Goal: Information Seeking & Learning: Understand process/instructions

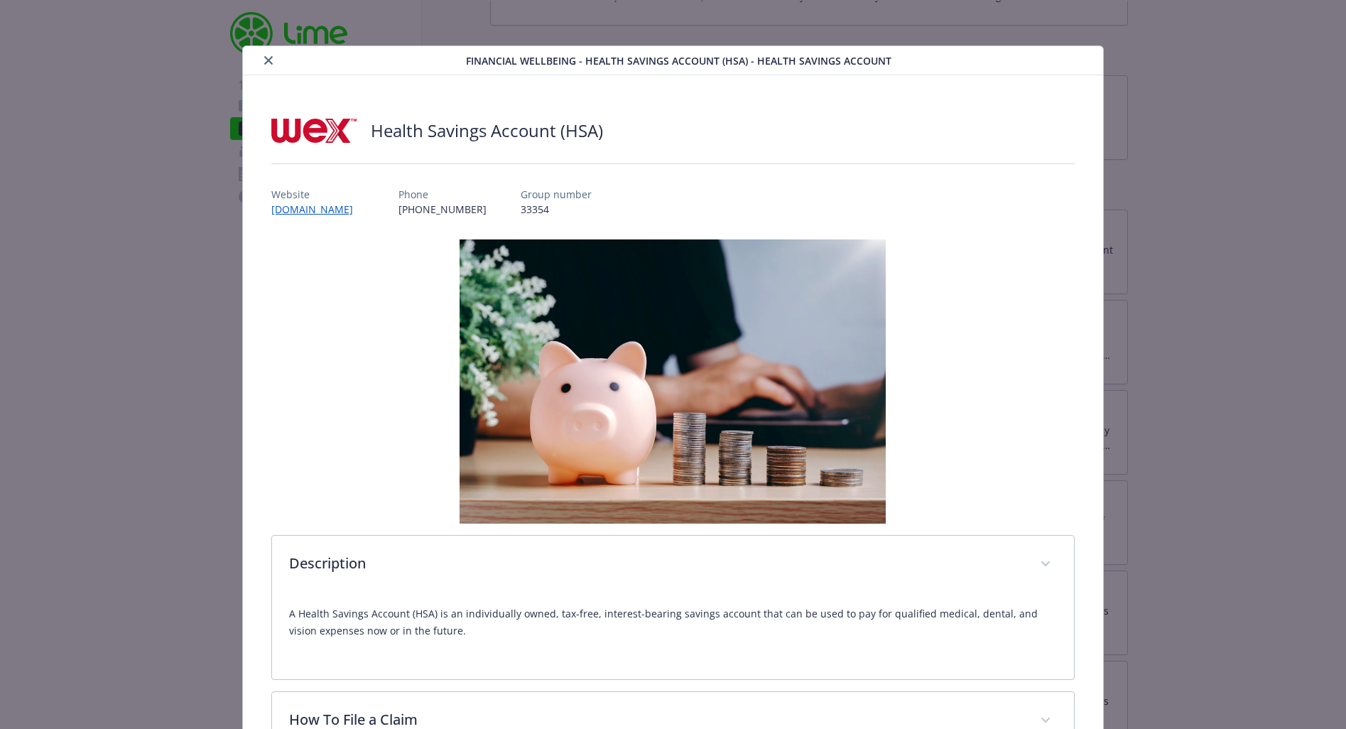
click at [373, 134] on h2 "Health Savings Account (HSA)" at bounding box center [487, 131] width 232 height 24
copy h2 "Health Savings Account (HSA)"
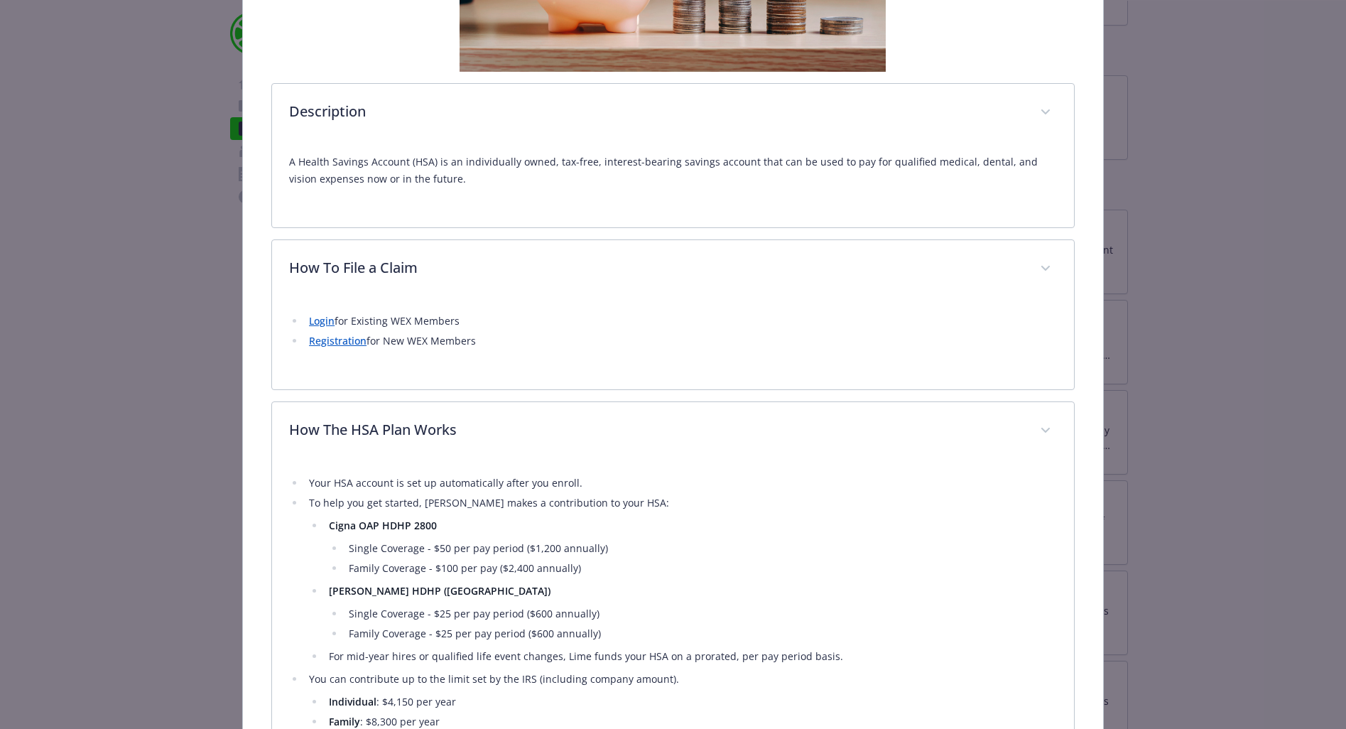
scroll to position [454, 0]
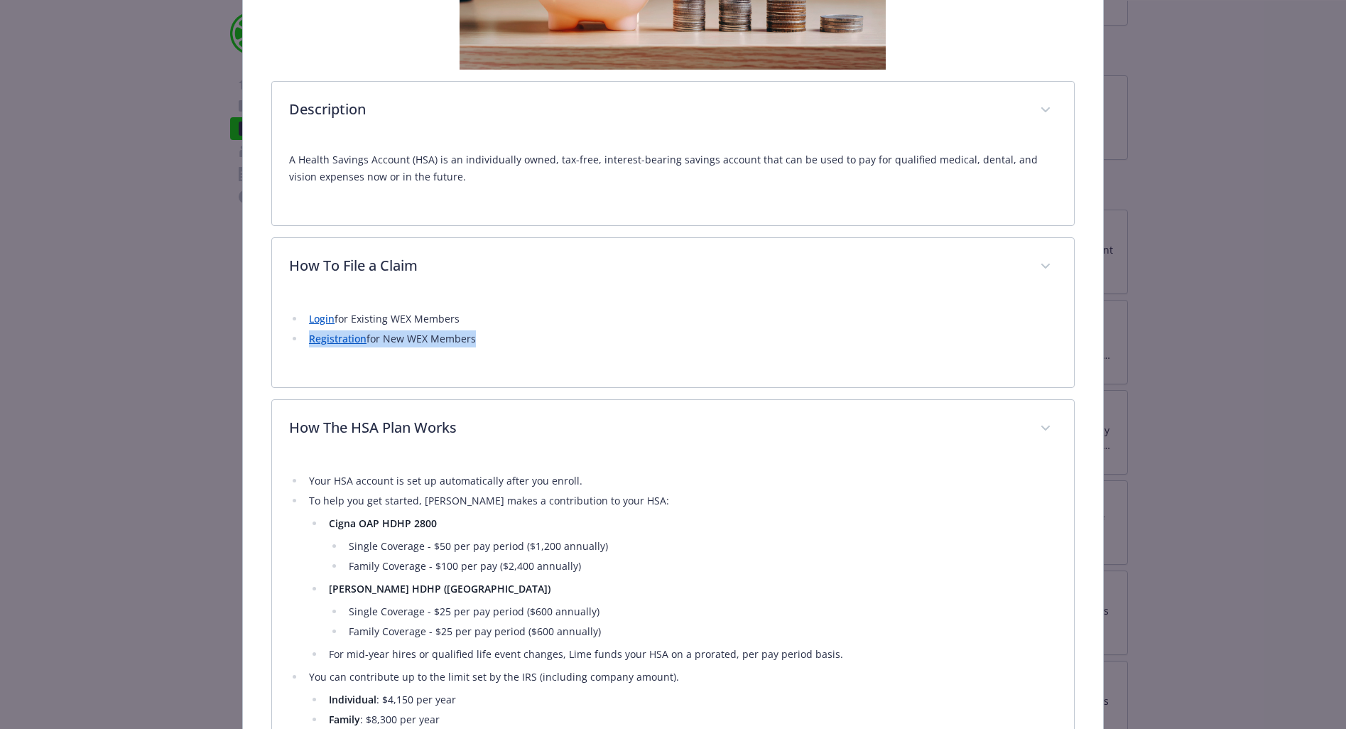
drag, startPoint x: 470, startPoint y: 337, endPoint x: 307, endPoint y: 337, distance: 162.7
click at [307, 337] on li "Registration for New WEX Members" at bounding box center [681, 338] width 752 height 17
click at [492, 337] on li "Registration for New WEX Members" at bounding box center [681, 338] width 752 height 17
drag, startPoint x: 492, startPoint y: 337, endPoint x: 304, endPoint y: 337, distance: 188.3
click at [305, 337] on li "Registration for New WEX Members" at bounding box center [681, 338] width 752 height 17
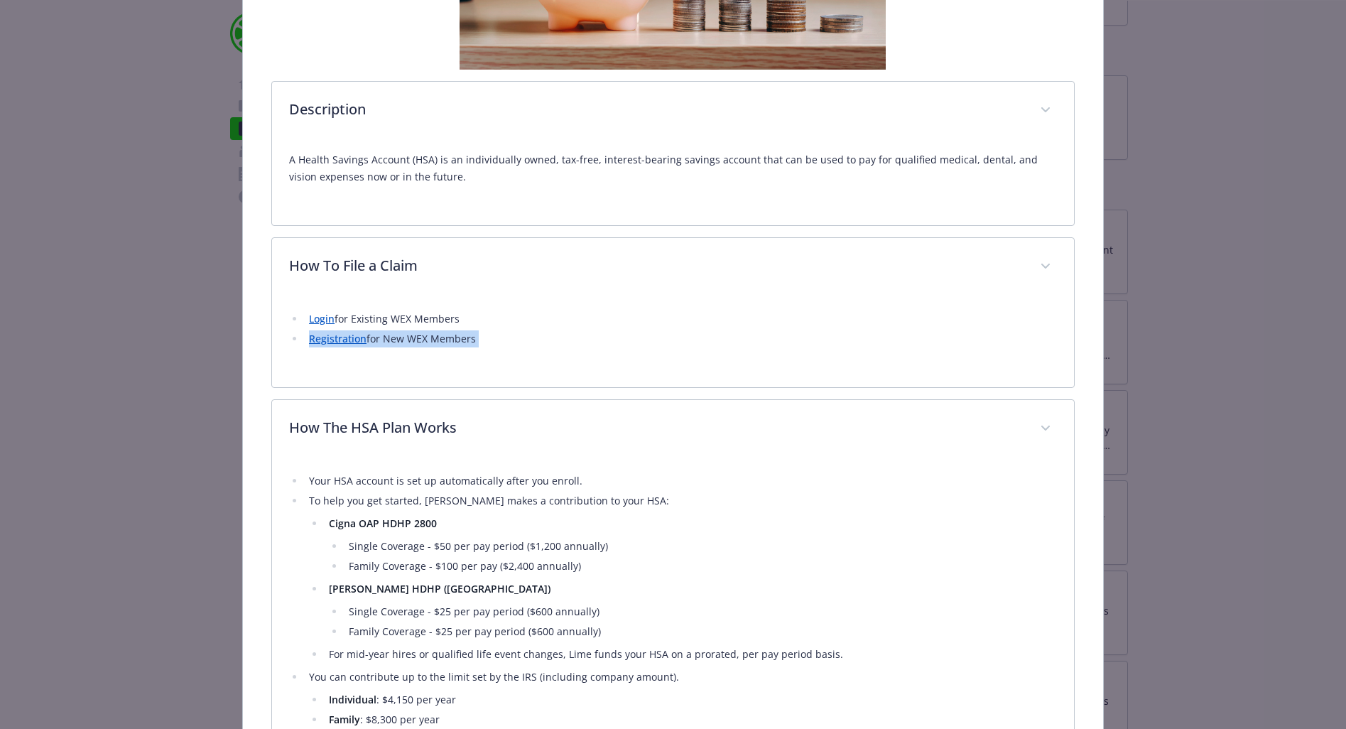
copy ul "Registration for New WEX Members"
